Goal: Transaction & Acquisition: Book appointment/travel/reservation

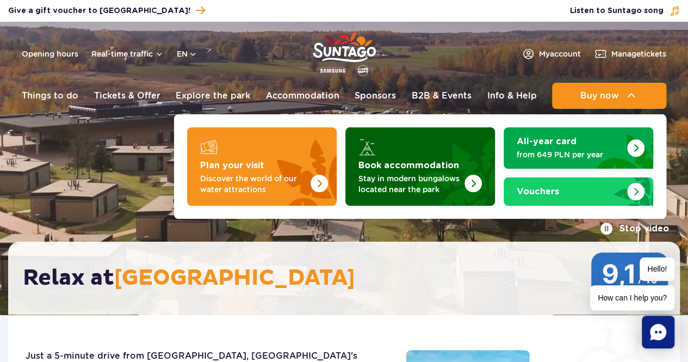
click at [424, 163] on strong "Book accommodation" at bounding box center [408, 165] width 101 height 9
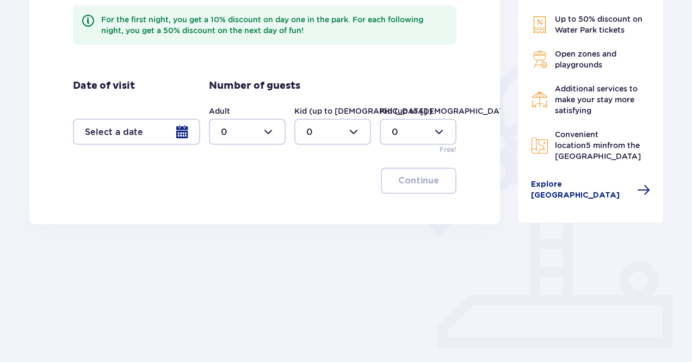
scroll to position [217, 0]
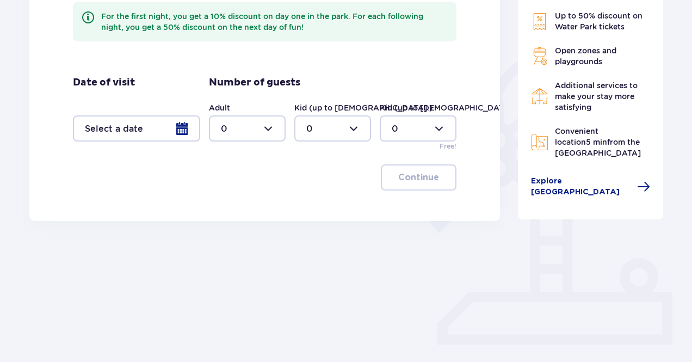
click at [152, 135] on div at bounding box center [136, 128] width 127 height 26
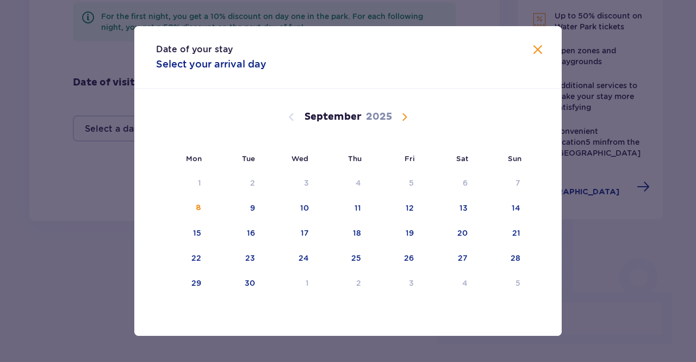
click at [406, 110] on span "Calendar" at bounding box center [404, 116] width 13 height 13
click at [398, 186] on div "3" at bounding box center [396, 183] width 54 height 24
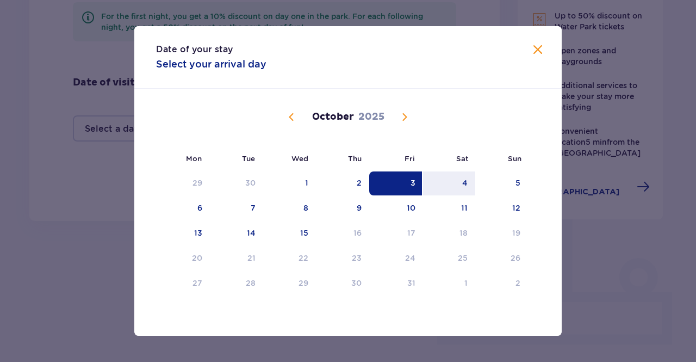
click at [400, 194] on div "3" at bounding box center [396, 183] width 54 height 24
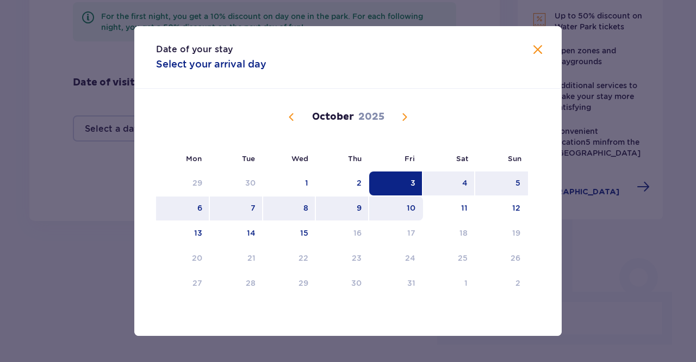
click at [399, 202] on div "10" at bounding box center [396, 208] width 54 height 24
type input "03.10.25 - 10.10.25"
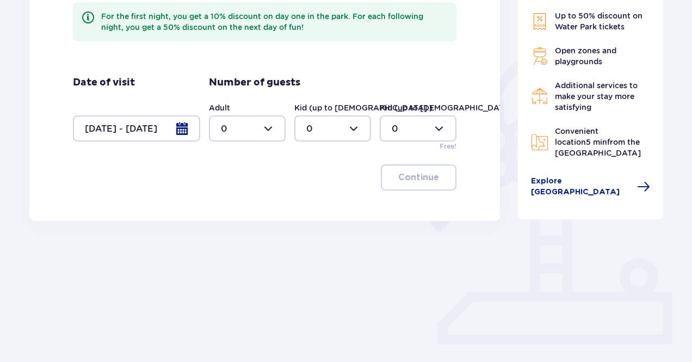
click at [340, 126] on div at bounding box center [332, 128] width 77 height 26
click at [335, 155] on span "0" at bounding box center [332, 161] width 74 height 23
click at [337, 132] on div at bounding box center [332, 128] width 77 height 26
click at [330, 179] on div "1" at bounding box center [332, 184] width 53 height 12
type input "1"
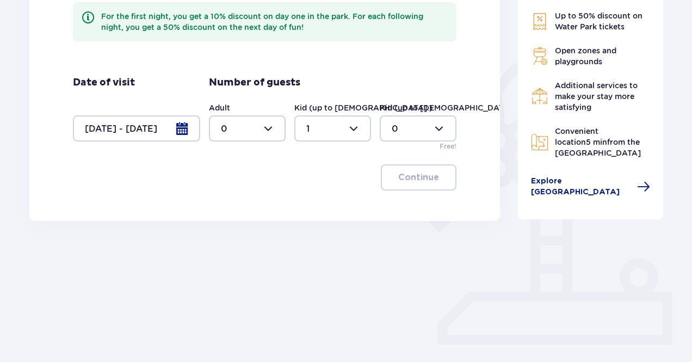
click at [263, 124] on div at bounding box center [247, 128] width 77 height 26
click at [242, 201] on div "2" at bounding box center [247, 207] width 53 height 12
type input "2"
click at [398, 179] on p "Continue" at bounding box center [418, 177] width 41 height 12
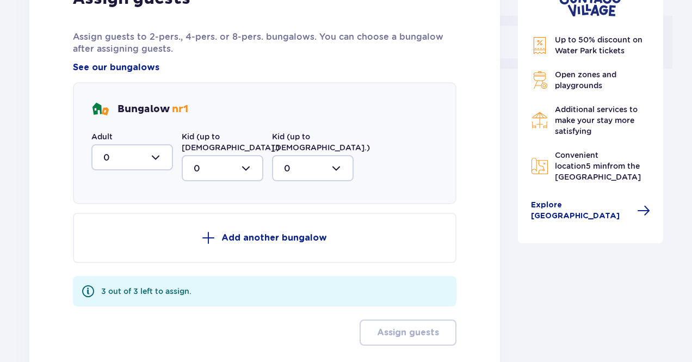
scroll to position [547, 0]
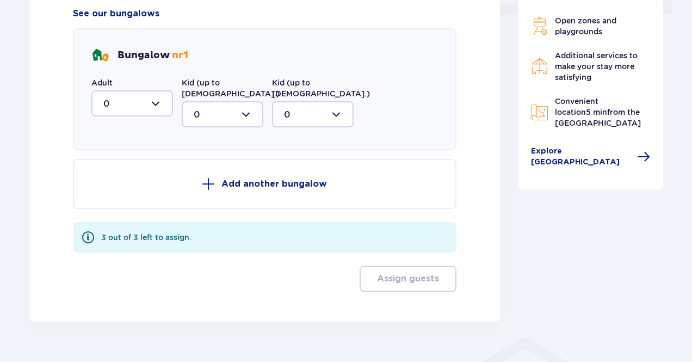
click at [144, 103] on div at bounding box center [132, 103] width 82 height 26
click at [131, 173] on span "2" at bounding box center [131, 182] width 79 height 23
type input "2"
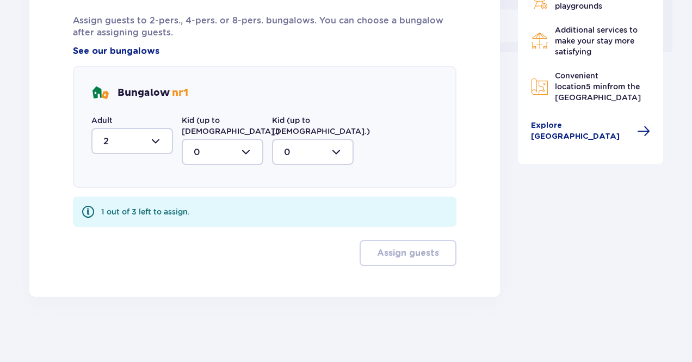
scroll to position [498, 0]
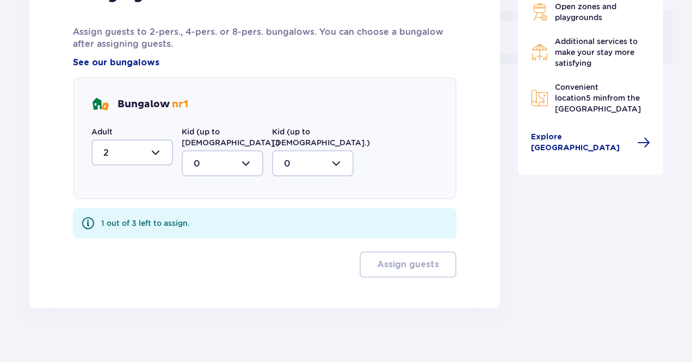
click at [203, 152] on div at bounding box center [223, 163] width 82 height 26
click at [205, 213] on div "1" at bounding box center [223, 219] width 58 height 12
type input "1"
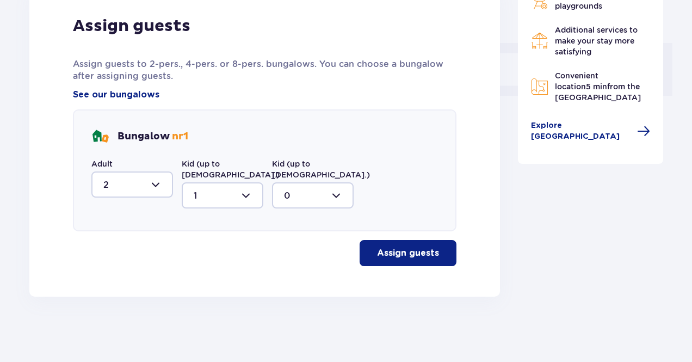
scroll to position [454, 0]
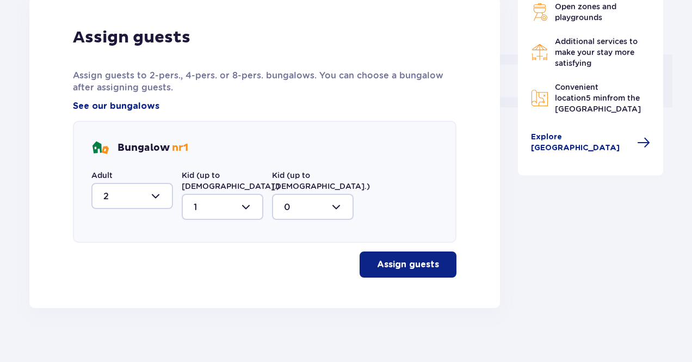
click at [395, 258] on p "Assign guests" at bounding box center [408, 264] width 62 height 12
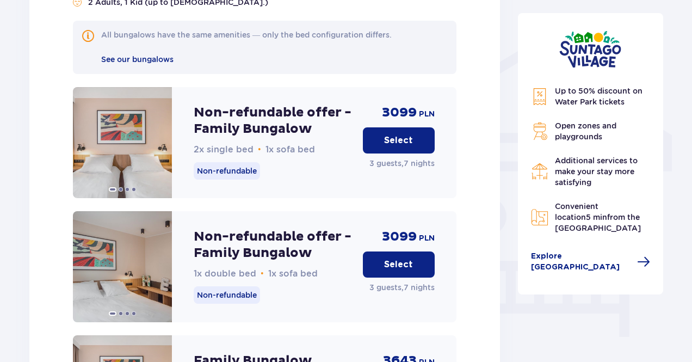
scroll to position [860, 0]
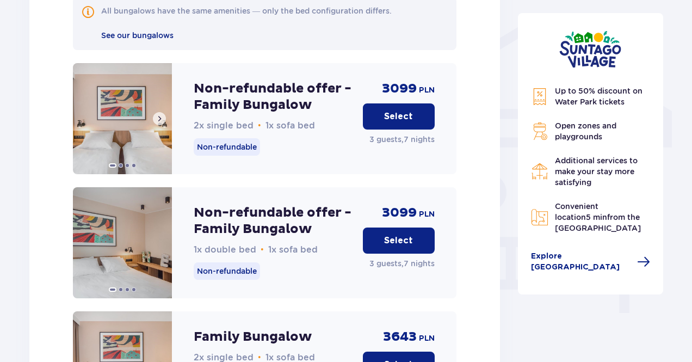
click at [119, 119] on img at bounding box center [122, 118] width 99 height 111
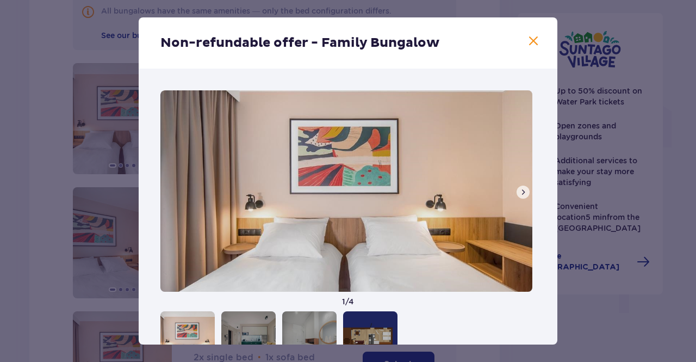
click at [516, 197] on button at bounding box center [522, 191] width 13 height 13
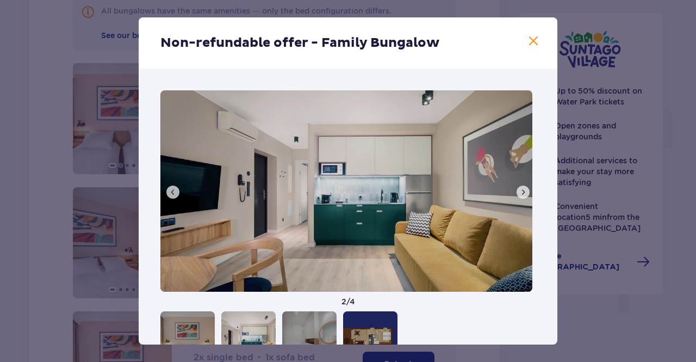
click at [516, 197] on button at bounding box center [522, 191] width 13 height 13
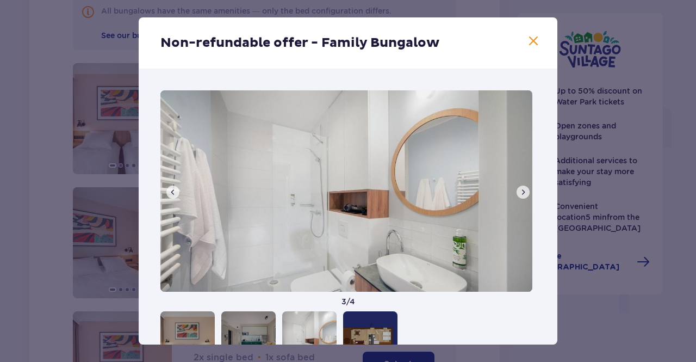
click at [516, 197] on button at bounding box center [522, 191] width 13 height 13
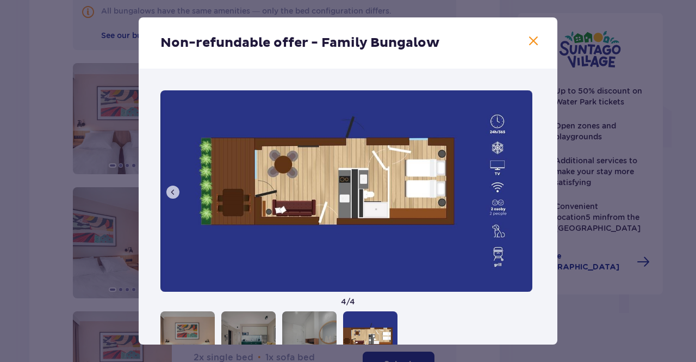
click at [516, 197] on img at bounding box center [346, 190] width 372 height 201
click at [530, 36] on span at bounding box center [533, 41] width 13 height 13
